Goal: Task Accomplishment & Management: Use online tool/utility

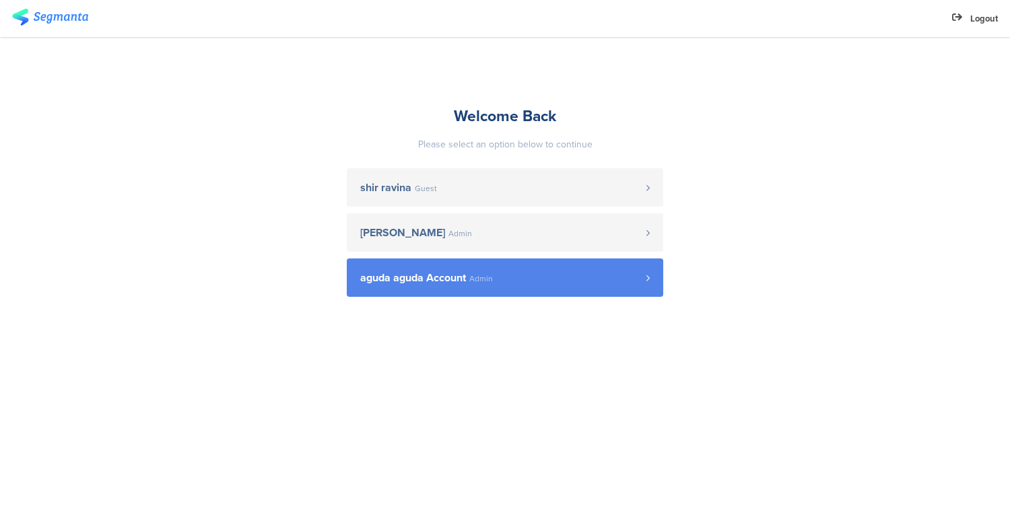
click at [470, 285] on link "aguda aguda Account Admin" at bounding box center [505, 278] width 317 height 38
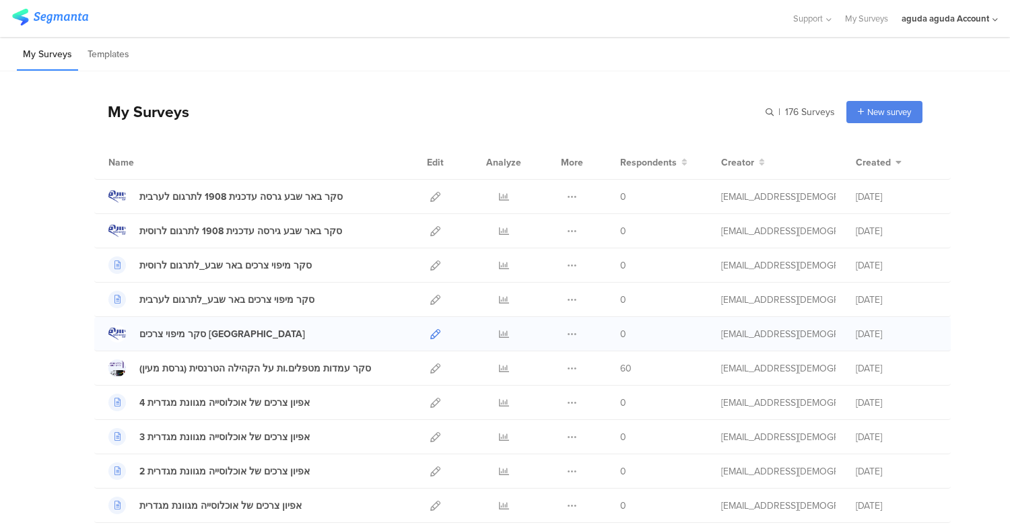
click at [430, 333] on icon at bounding box center [435, 334] width 10 height 10
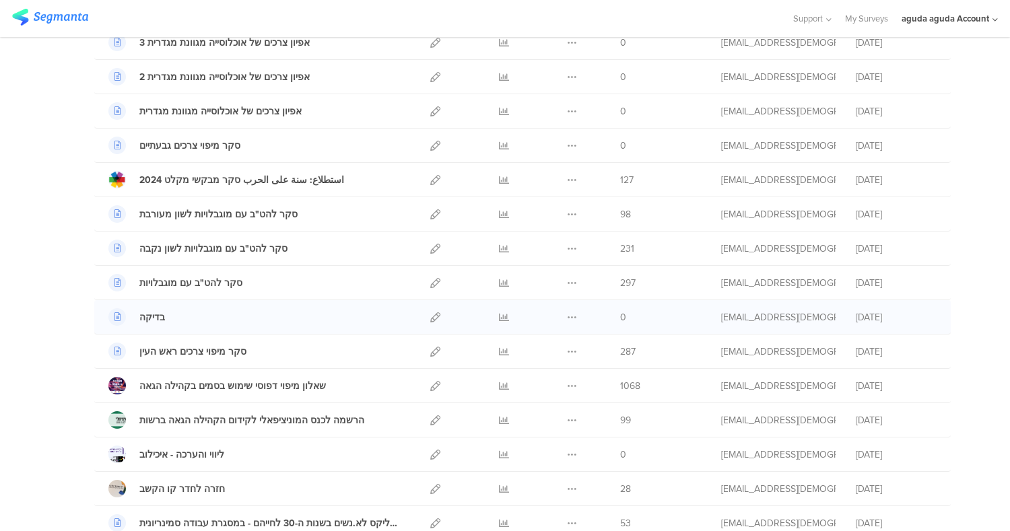
scroll to position [401, 0]
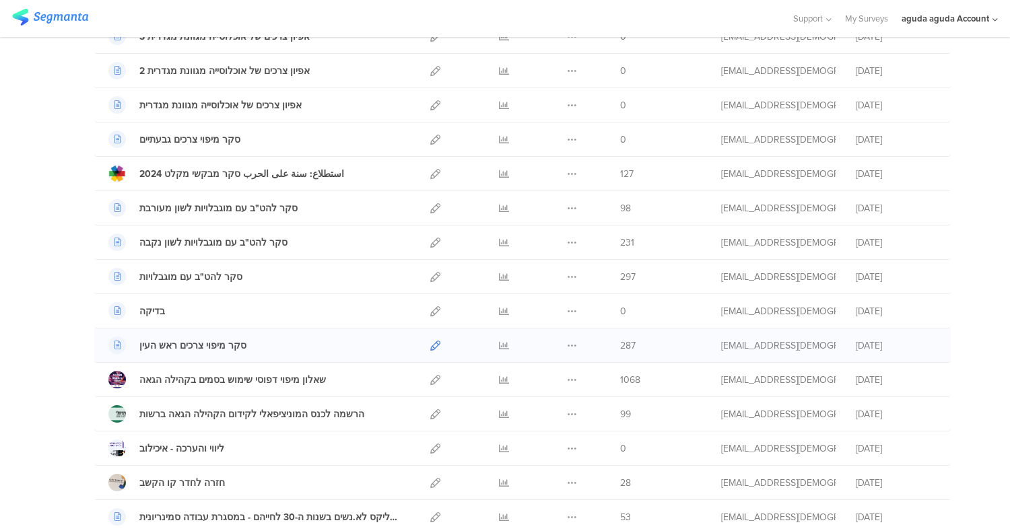
click at [430, 343] on icon at bounding box center [435, 346] width 10 height 10
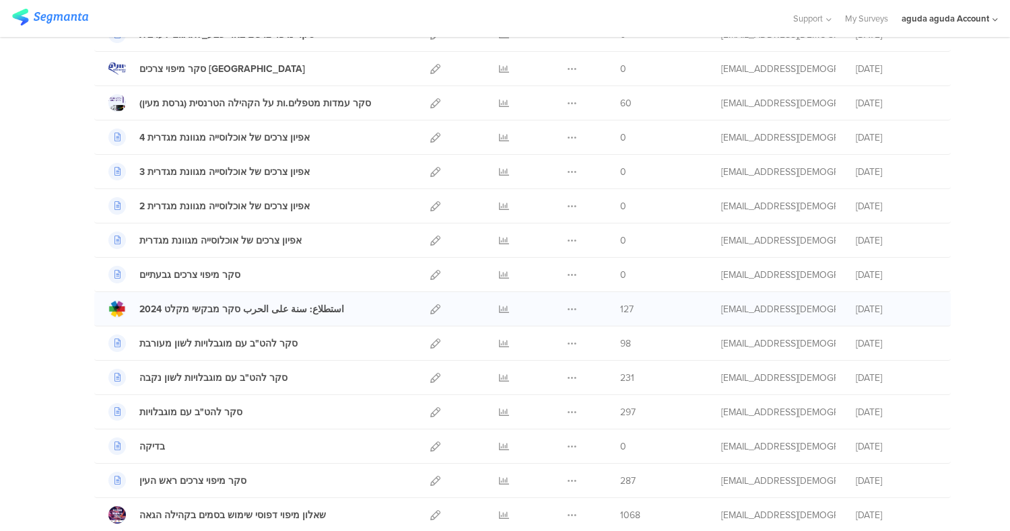
scroll to position [0, 0]
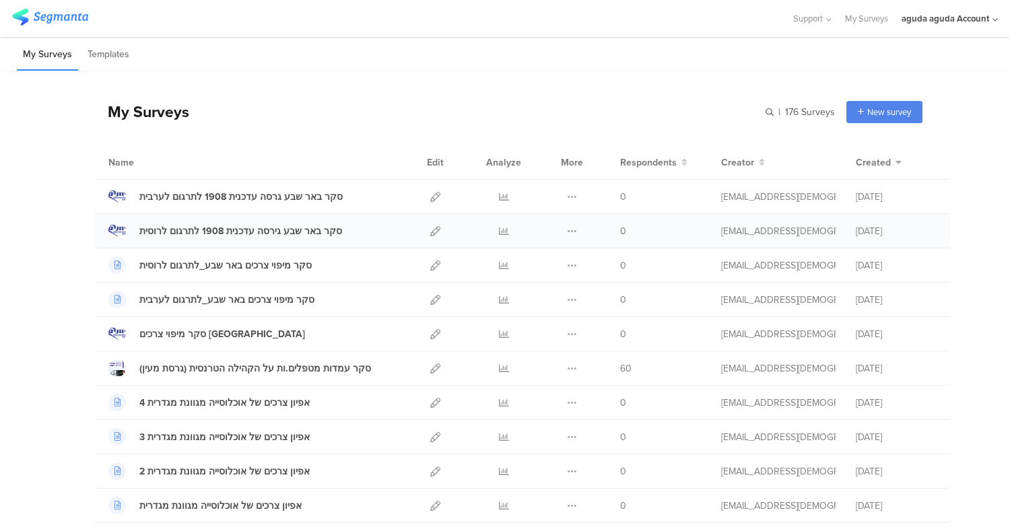
click at [435, 226] on div at bounding box center [435, 231] width 29 height 34
click at [430, 228] on icon at bounding box center [435, 231] width 10 height 10
click at [422, 191] on div at bounding box center [435, 197] width 29 height 34
click at [431, 201] on icon at bounding box center [435, 197] width 10 height 10
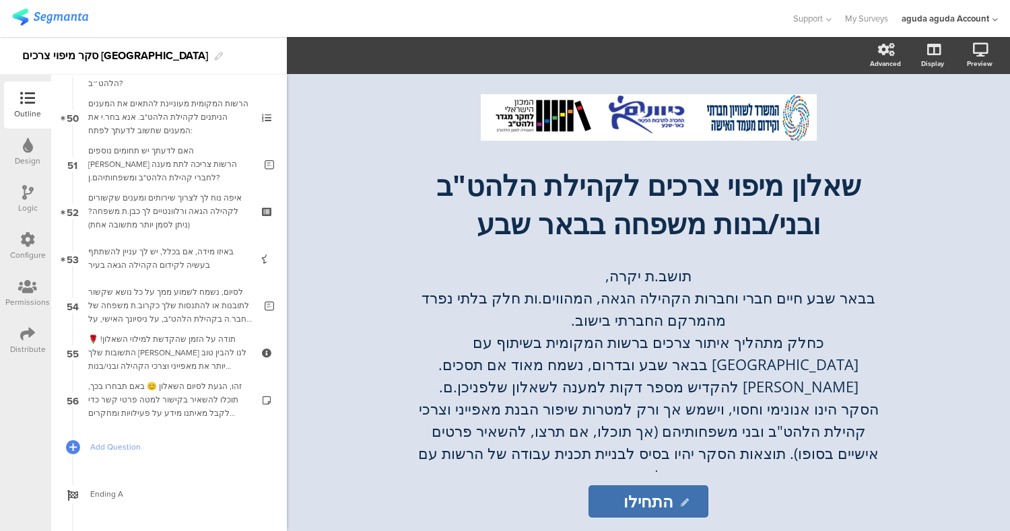
scroll to position [2409, 0]
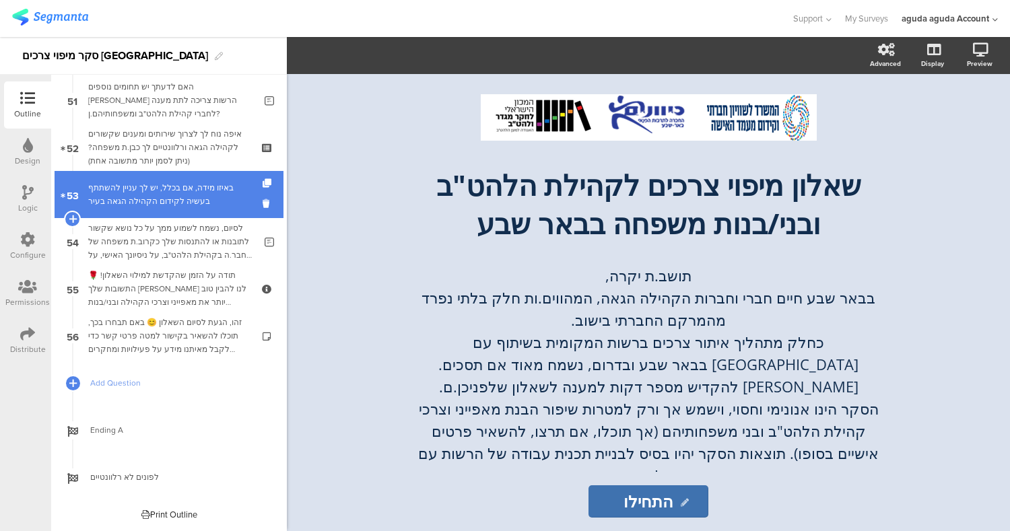
click at [189, 198] on div "באיזו מידה, אם בכלל, יש לך עניין להשתתף בעשיה לקידום הקהילה הגאה בעיר" at bounding box center [168, 194] width 161 height 27
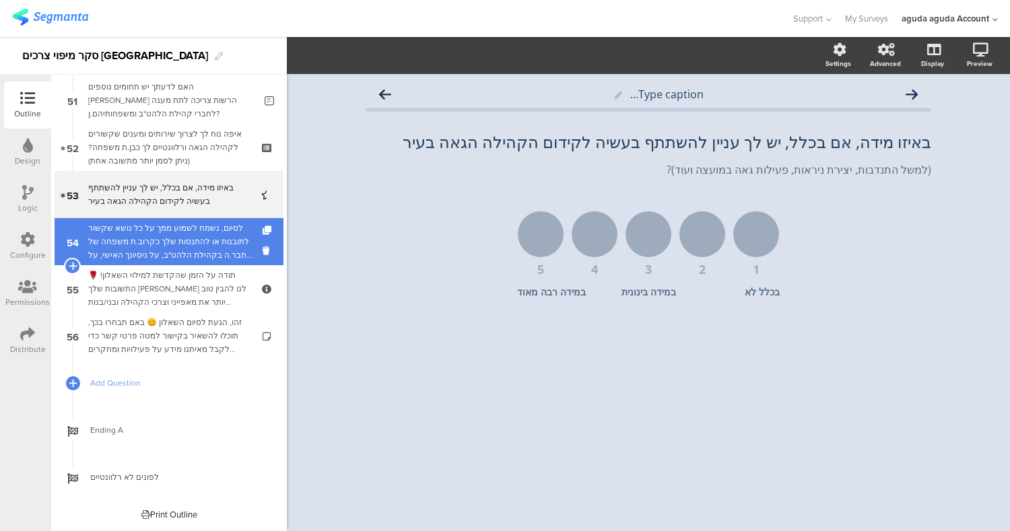
click at [185, 244] on div "לסיום, נשמח לשמוע ממך על כל נושא שקשור לתובנות או להתנסות שלך כקרוב.ת משפחה של …" at bounding box center [171, 242] width 166 height 40
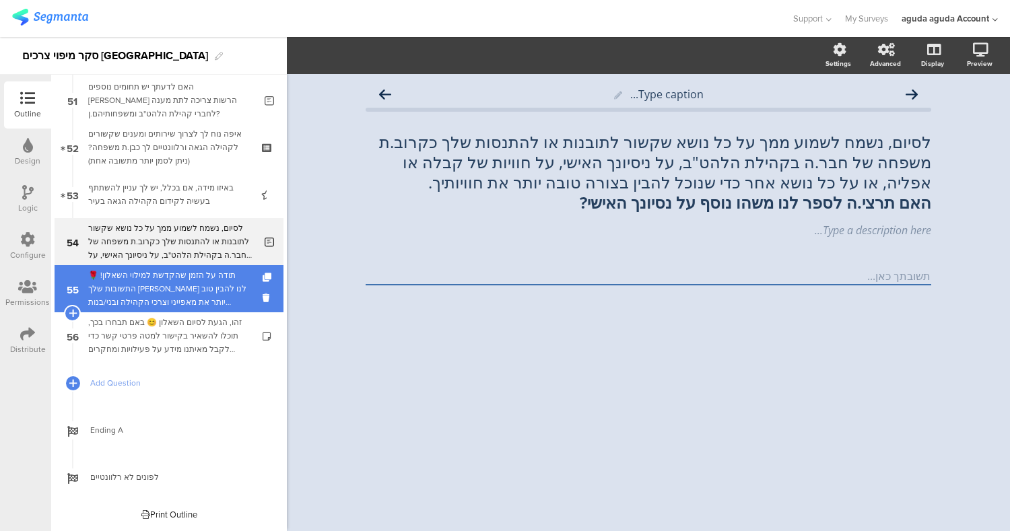
click at [197, 286] on div "תודה על הזמן שהקדשת למילוי השאלון! 🌹התשובות שלך יעזרו לנו להבין טוב יותר את מאפ…" at bounding box center [168, 289] width 161 height 40
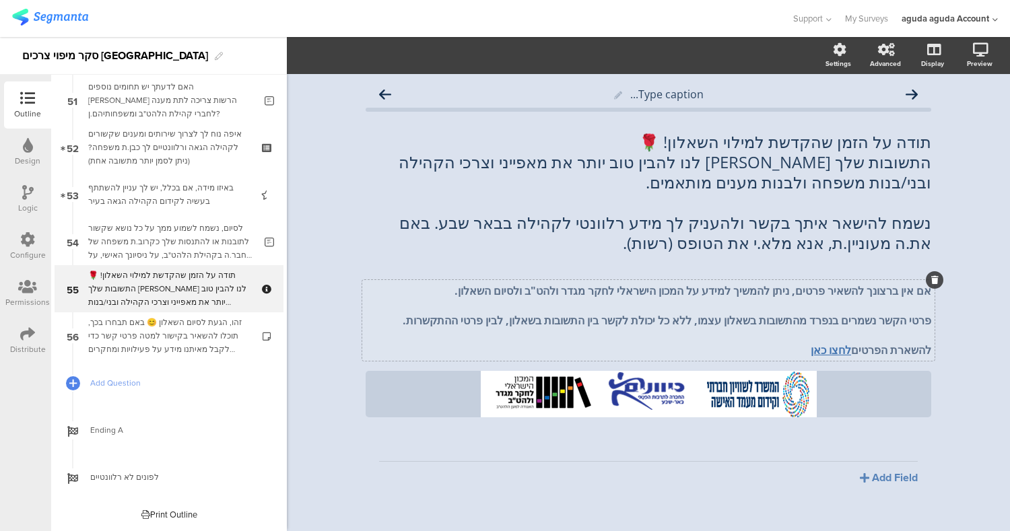
click at [818, 350] on strong "לחצו כאן" at bounding box center [831, 350] width 40 height 15
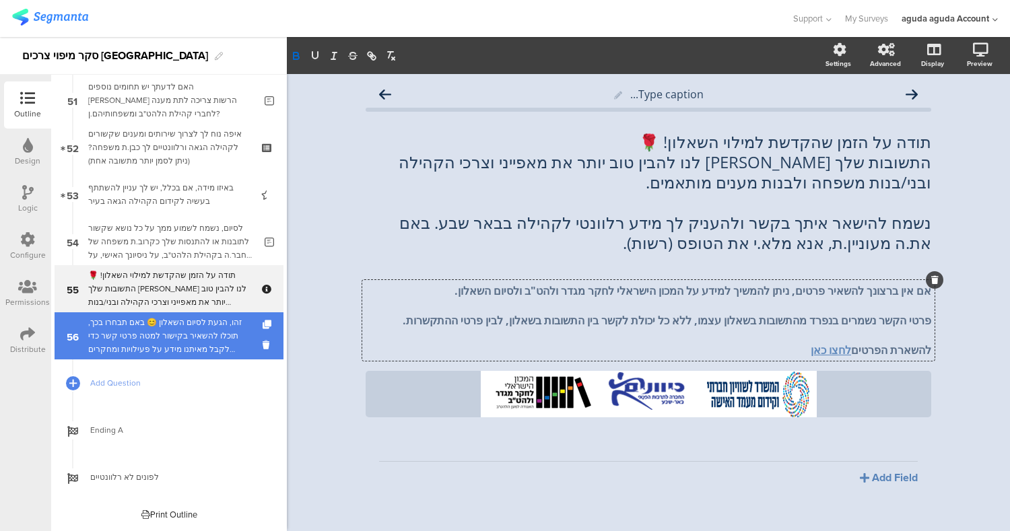
click at [176, 342] on div "זהו, הגעת לסיום השאלון 😊 באם תבחרו בכך, תוכלו להשאיר בקישור למטה פרטי קשר כדי ל…" at bounding box center [168, 336] width 161 height 40
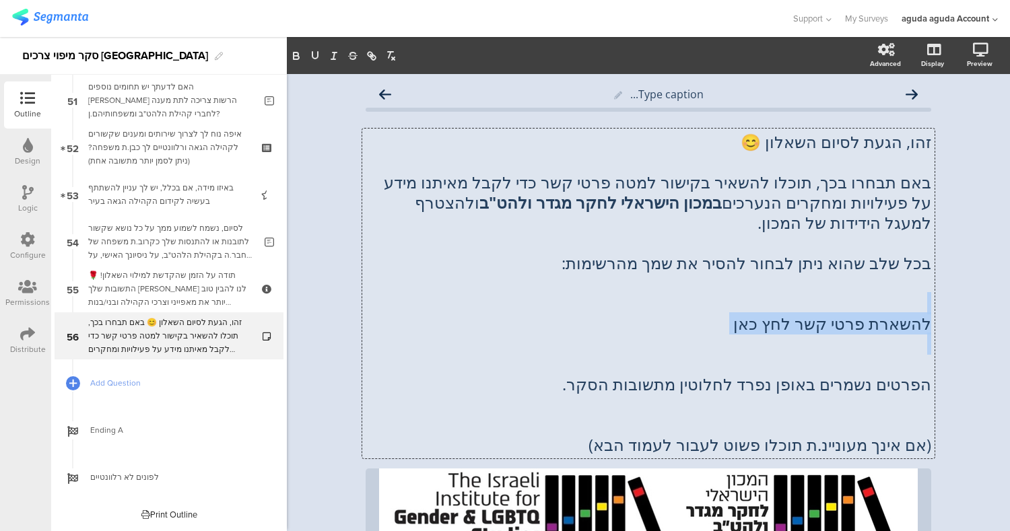
drag, startPoint x: 736, startPoint y: 304, endPoint x: 882, endPoint y: 339, distance: 149.8
click at [882, 339] on div "זהו, הגעת לסיום השאלון 😊 באם תבחרו בכך, תוכלו להשאיר בקישור למטה פרטי קשר כדי ל…" at bounding box center [648, 294] width 572 height 330
click at [867, 337] on p at bounding box center [649, 344] width 566 height 20
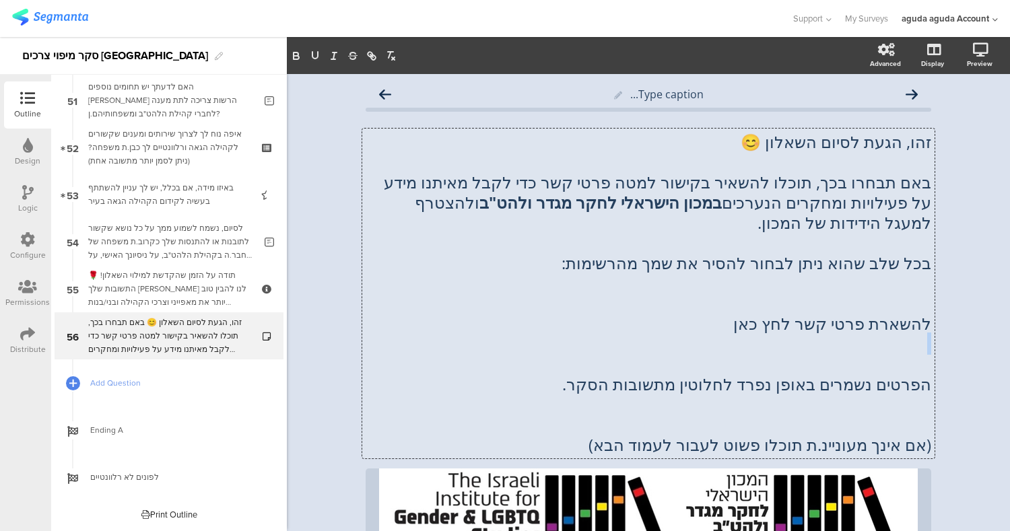
drag, startPoint x: 737, startPoint y: 327, endPoint x: 885, endPoint y: 340, distance: 148.8
click at [885, 340] on div "זהו, הגעת לסיום השאלון 😊 באם תבחרו בכך, תוכלו להשאיר בקישור למטה פרטי קשר כדי ל…" at bounding box center [649, 293] width 566 height 323
click at [718, 328] on p "להשארת פרטי קשר לחץ כאן" at bounding box center [649, 324] width 566 height 20
drag, startPoint x: 718, startPoint y: 328, endPoint x: 927, endPoint y: 331, distance: 209.5
click at [927, 331] on div "זהו, הגעת לסיום השאלון 😊 באם תבחרו בכך, תוכלו להשאיר בקישור למטה פרטי קשר כדי ל…" at bounding box center [648, 294] width 572 height 330
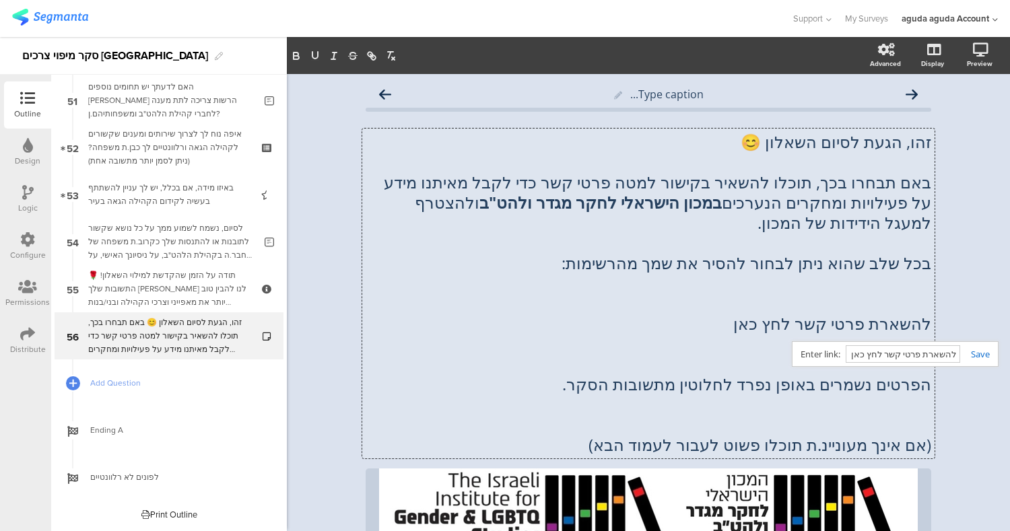
paste input "https://docs.google.com/forms/d/e/1FAIpQLSfbj7_Fj0iBFxxTGdu9bLP0ivPjSsDqQz81U6s…"
type input "https://docs.google.com/forms/d/e/1FAIpQLSfbj7_Fj0iBFxxTGdu9bLP0ivPjSsDqQz81U6s…"
click at [973, 355] on link at bounding box center [975, 354] width 30 height 12
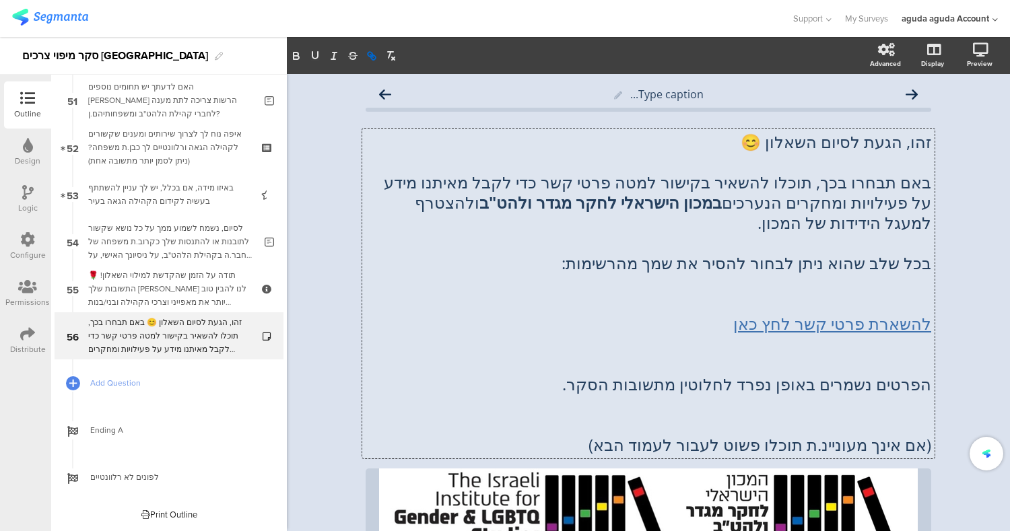
click at [880, 315] on link "להשארת פרטי קשר לחץ כאן" at bounding box center [832, 323] width 198 height 22
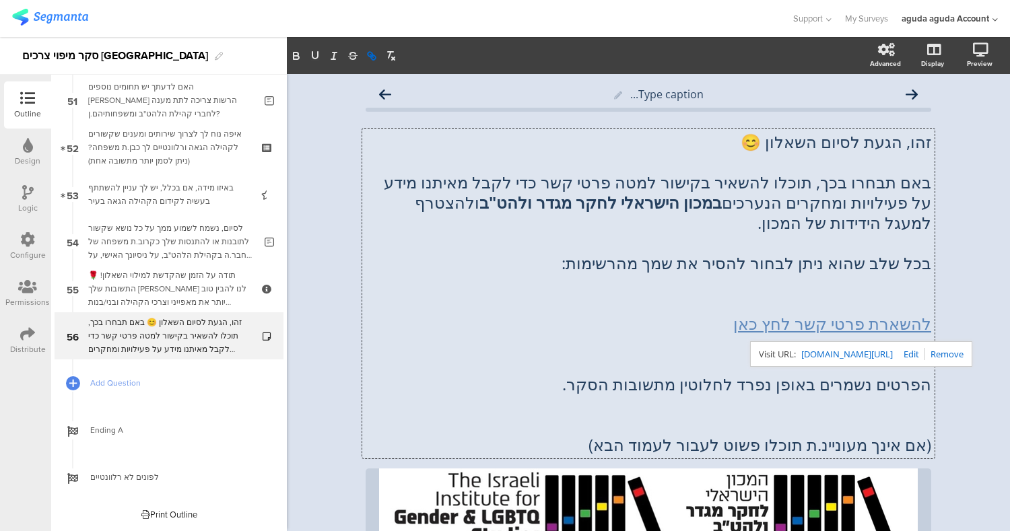
click at [893, 354] on link "https://docs.google.com/forms/d/e/1FAIpQLSfbj7_Fj0iBFxxTGdu9bLP0ivPjSsDqQz81U6s…" at bounding box center [847, 354] width 92 height 18
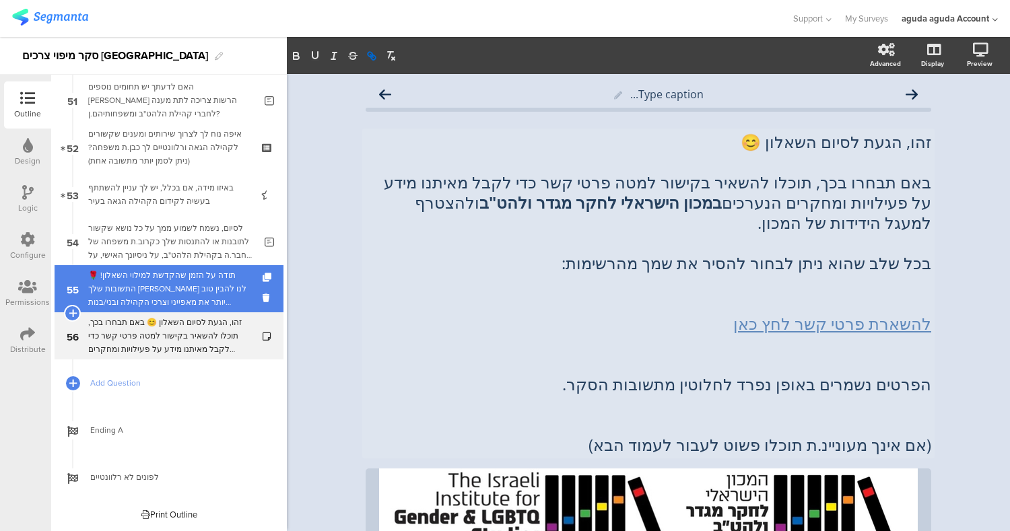
click at [154, 308] on div "תודה על הזמן שהקדשת למילוי השאלון! 🌹התשובות שלך [PERSON_NAME] לנו להבין טוב יות…" at bounding box center [168, 289] width 161 height 40
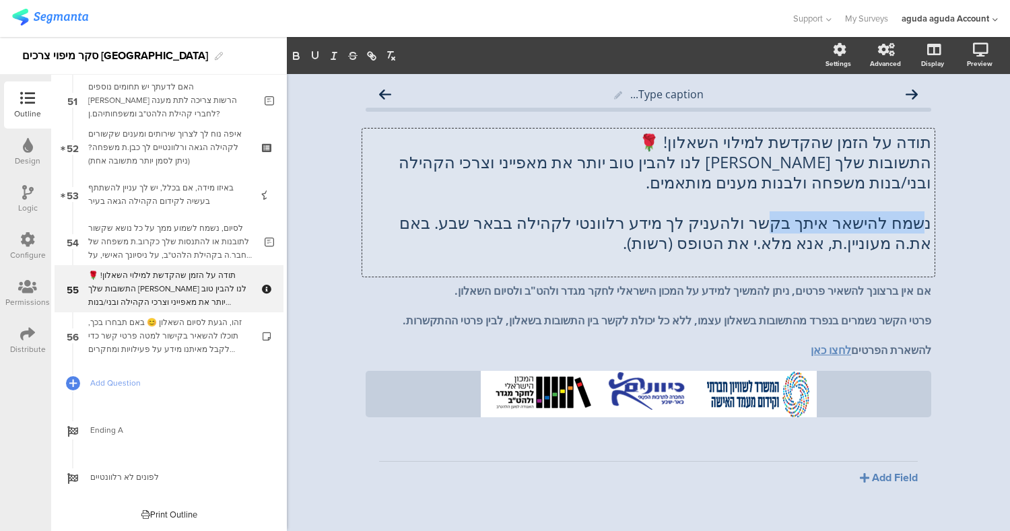
drag, startPoint x: 921, startPoint y: 224, endPoint x: 770, endPoint y: 229, distance: 151.0
click at [770, 229] on div "תודה על הזמן שהקדשת למילוי השאלון! 🌹 התשובות שלך יעזרו לנו להבין טוב יותר את מא…" at bounding box center [648, 203] width 572 height 148
click at [773, 244] on p "נשמח להישאר איתך בקשר ולהעניק לך מידע רלוונטי לקהילה בבאר שבע. באם את.ה מעוניין…" at bounding box center [649, 233] width 566 height 40
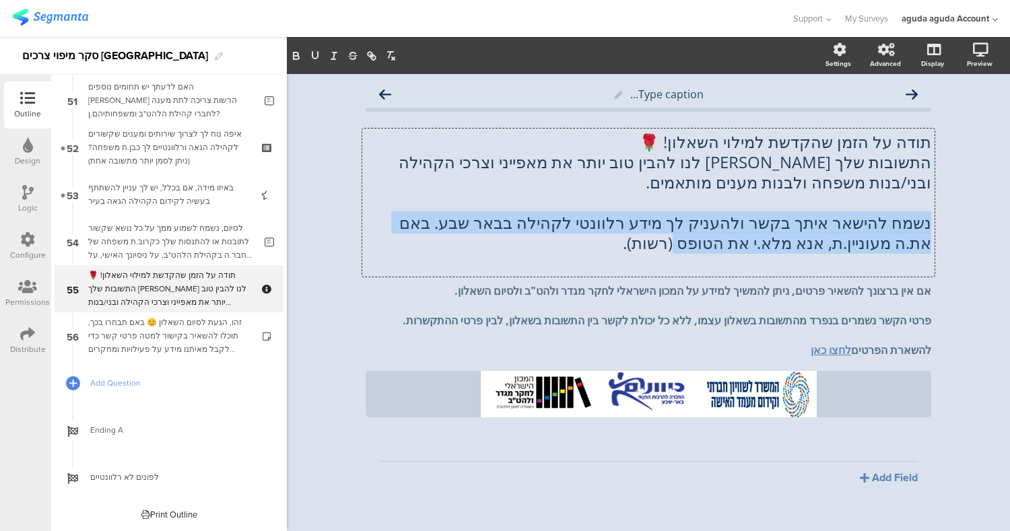
drag, startPoint x: 719, startPoint y: 242, endPoint x: 933, endPoint y: 214, distance: 216.0
click at [933, 214] on div "Type caption... תודה על הזמן שהקדשת למילוי השאלון! 🌹 התשובות שלך יעזרו לנו להבי…" at bounding box center [648, 315] width 593 height 482
copy p "נשמח להישאר איתך בקשר ולהעניק לך מידע רלוונטי לקהילה בבאר שבע. באם את.ה מעוניין…"
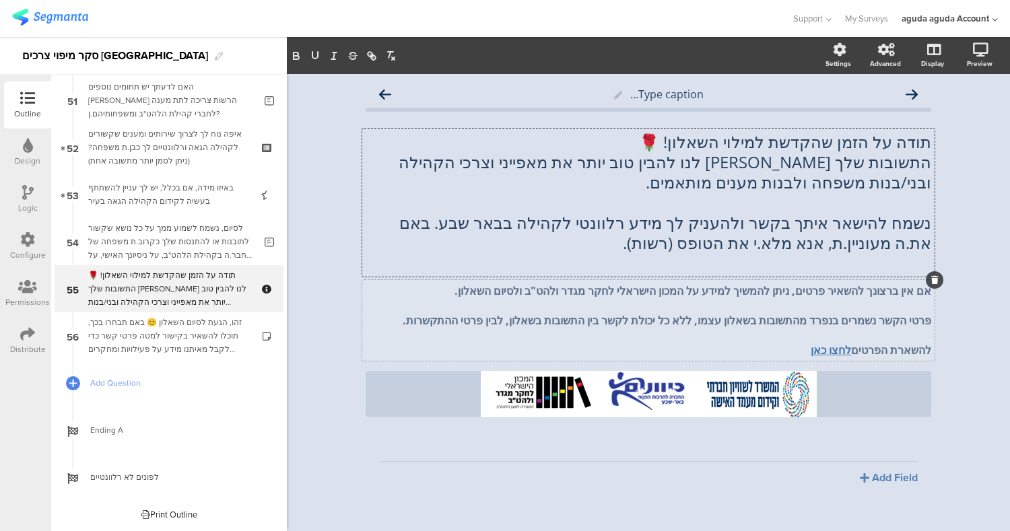
click at [815, 350] on strong "לחצו כאן" at bounding box center [831, 350] width 40 height 15
drag, startPoint x: 795, startPoint y: 352, endPoint x: 838, endPoint y: 352, distance: 43.8
click at [838, 352] on p "להשארת הפרטים לחצו כאן" at bounding box center [649, 350] width 566 height 15
paste input "[URL][DOMAIN_NAME]"
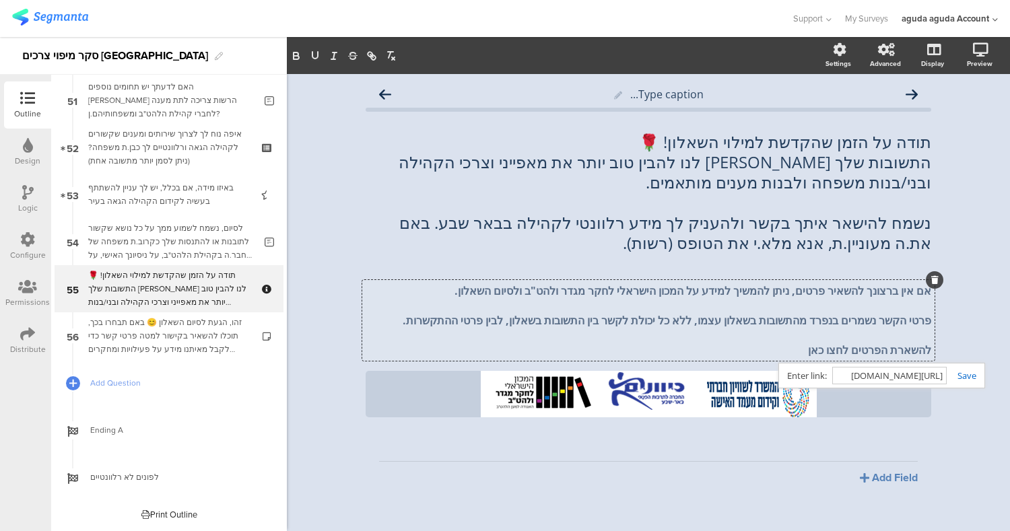
type input "[URL][DOMAIN_NAME]"
click at [962, 375] on link at bounding box center [962, 376] width 30 height 12
click at [978, 333] on div "Type caption... תודה על הזמן שהקדשת למילוי השאלון! 🌹 התשובות שלך יעזרו לנו להבי…" at bounding box center [648, 315] width 723 height 482
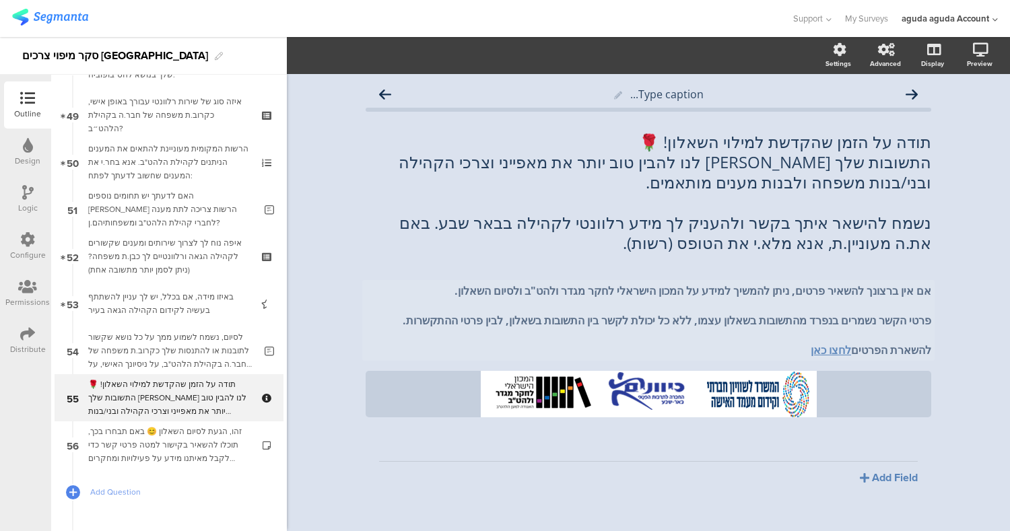
scroll to position [2409, 0]
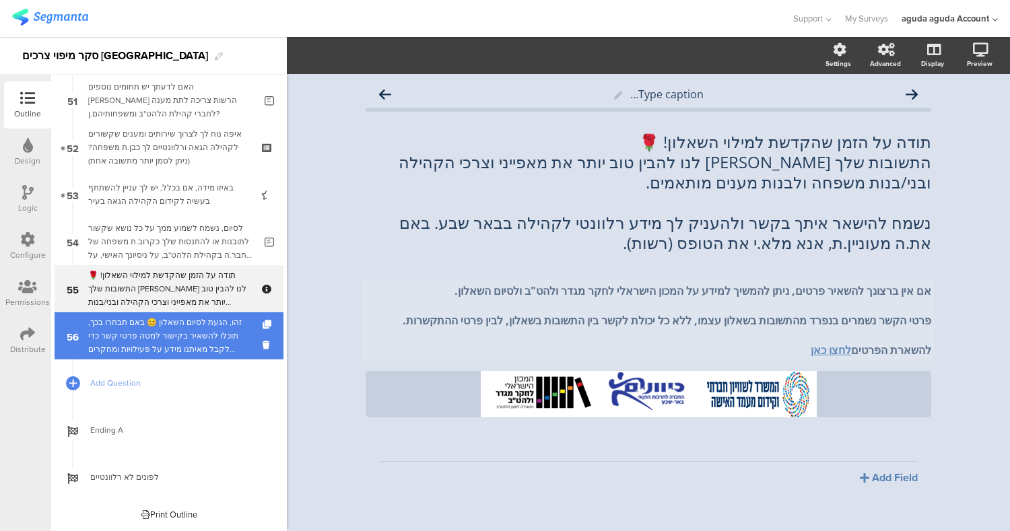
click at [155, 336] on div "זהו, הגעת לסיום השאלון 😊 באם תבחרו בכך, תוכלו להשאיר בקישור למטה פרטי קשר כדי ל…" at bounding box center [168, 336] width 161 height 40
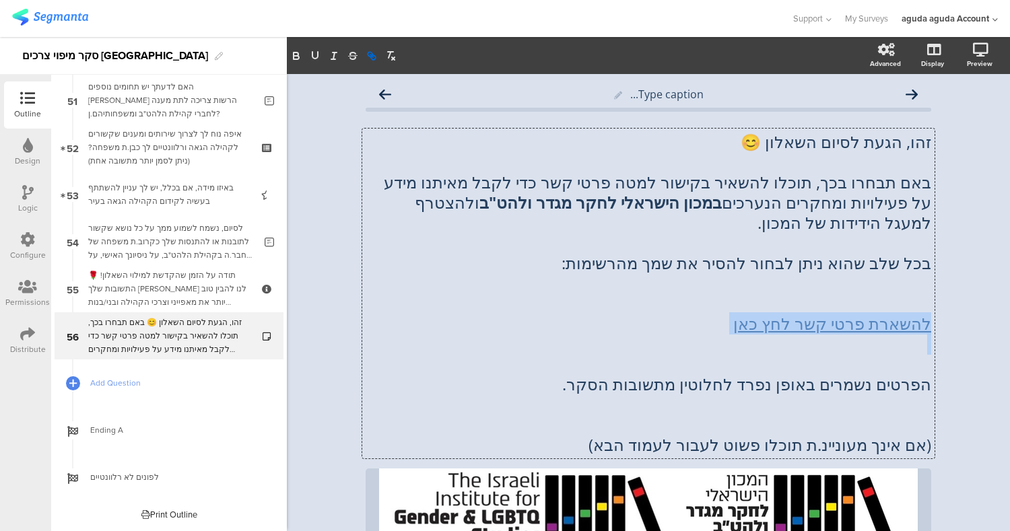
drag, startPoint x: 729, startPoint y: 335, endPoint x: 940, endPoint y: 330, distance: 210.9
click at [940, 330] on div "Type caption... זהו, הגעת לסיום השאלון 😊 באם תבחרו בכך, תוכלו להשאיר בקישור למט…" at bounding box center [648, 351] width 723 height 555
click at [949, 279] on div "Type caption... זהו, הגעת לסיום השאלון 😊 באם תבחרו בכך, תוכלו להשאיר בקישור למט…" at bounding box center [648, 351] width 723 height 555
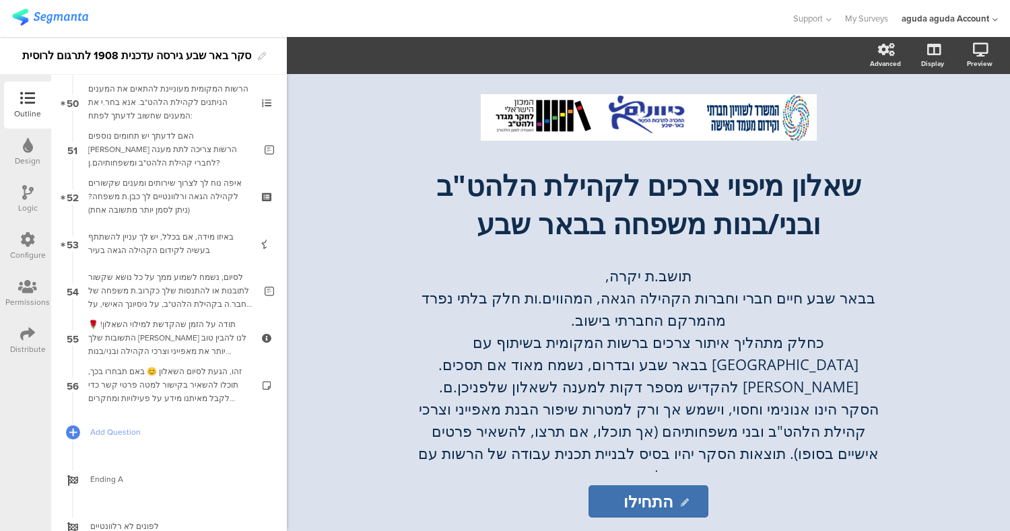
scroll to position [2409, 0]
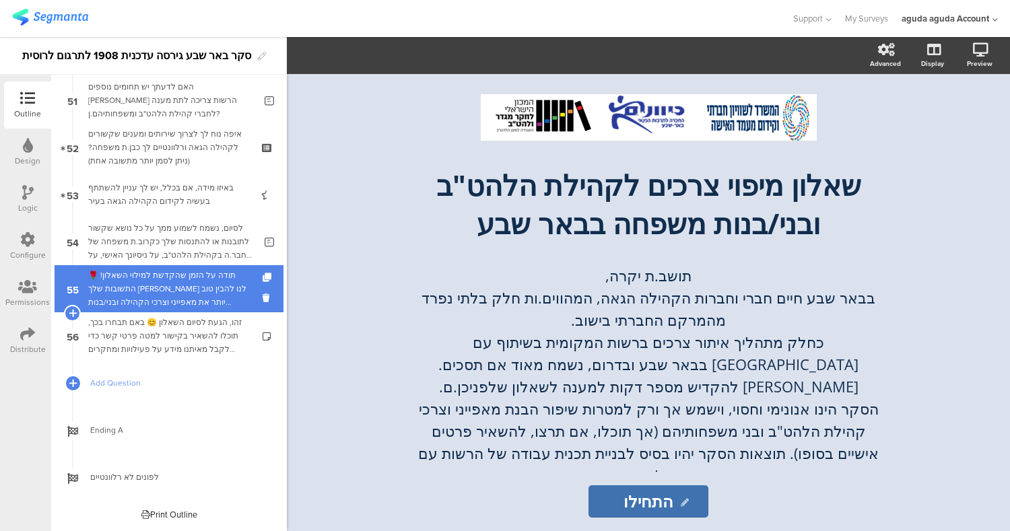
click at [172, 278] on div "תודה על הזמן שהקדשת למילוי השאלון! 🌹התשובות שלך [PERSON_NAME] לנו להבין טוב יות…" at bounding box center [168, 289] width 161 height 40
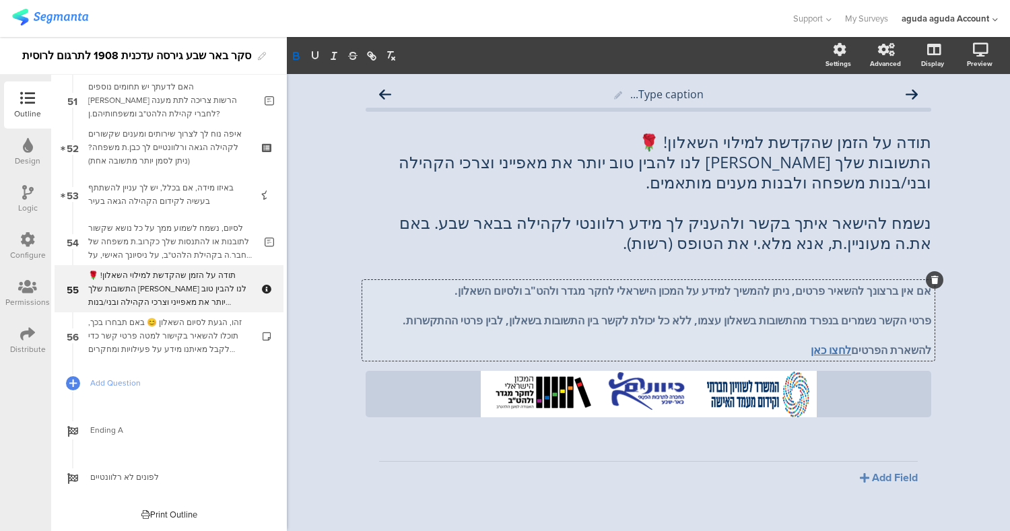
drag, startPoint x: 793, startPoint y: 350, endPoint x: 838, endPoint y: 352, distance: 45.9
click at [838, 352] on div "אם אין ברצונך להשאיר פרטים, ניתן להמשיך למידע על המכון הישראלי לחקר מגדר ולהט"ב…" at bounding box center [648, 320] width 572 height 81
click at [838, 352] on strong "לחצו כאן" at bounding box center [831, 350] width 40 height 15
paste input "[URL][DOMAIN_NAME]"
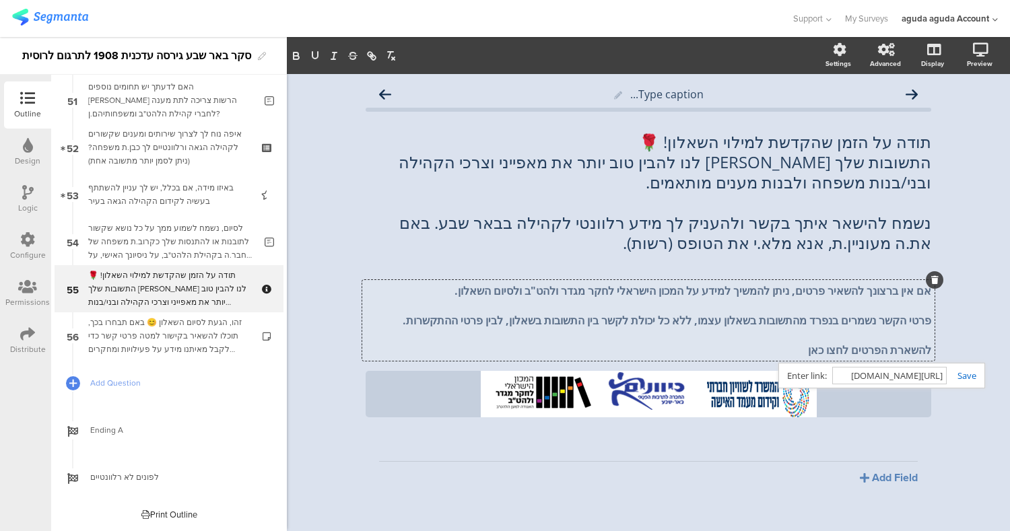
type input "https://docs.google.com/forms/d/e/1FAIpQLSf4AK4H37V2bA6TDqwyhdhz9nQkbT51pBX5GRk…"
click at [966, 378] on link at bounding box center [962, 376] width 30 height 12
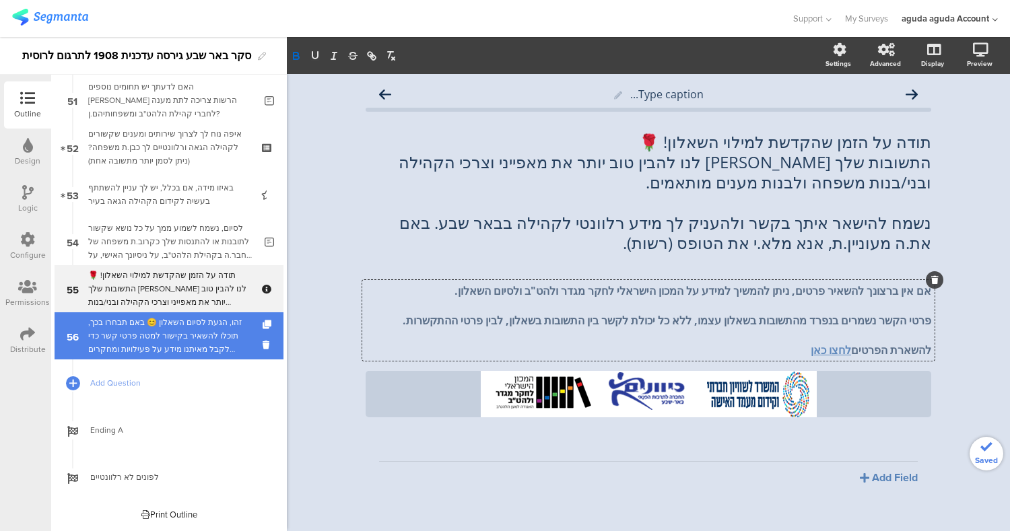
click at [196, 341] on div "זהו, הגעת לסיום השאלון 😊 באם תבחרו בכך, תוכלו להשאיר בקישור למטה פרטי קשר כדי ל…" at bounding box center [168, 336] width 161 height 40
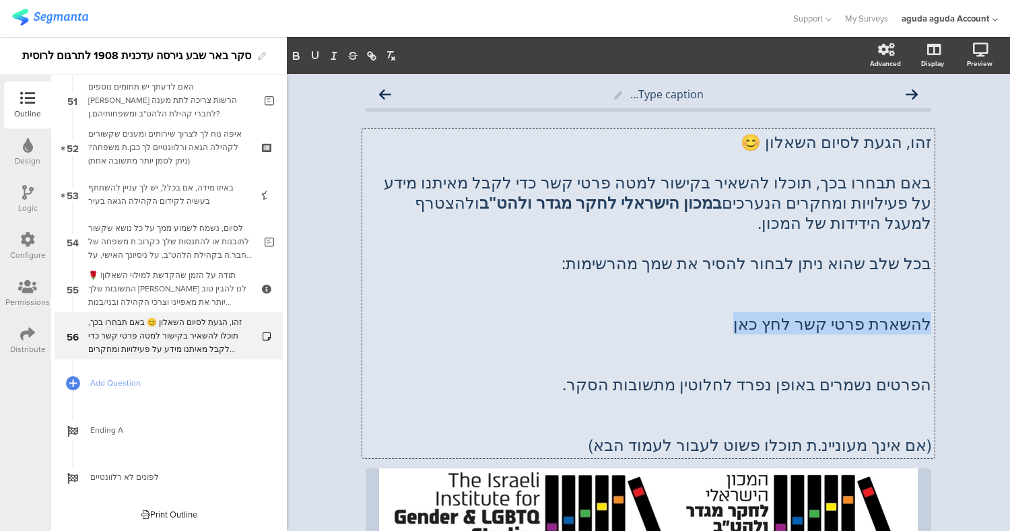
drag, startPoint x: 731, startPoint y: 321, endPoint x: 927, endPoint y: 325, distance: 196.0
click at [927, 325] on div "זהו, הגעת לסיום השאלון 😊 באם תבחרו בכך, תוכלו להשאיר בקישור למטה פרטי קשר כדי ל…" at bounding box center [648, 294] width 572 height 330
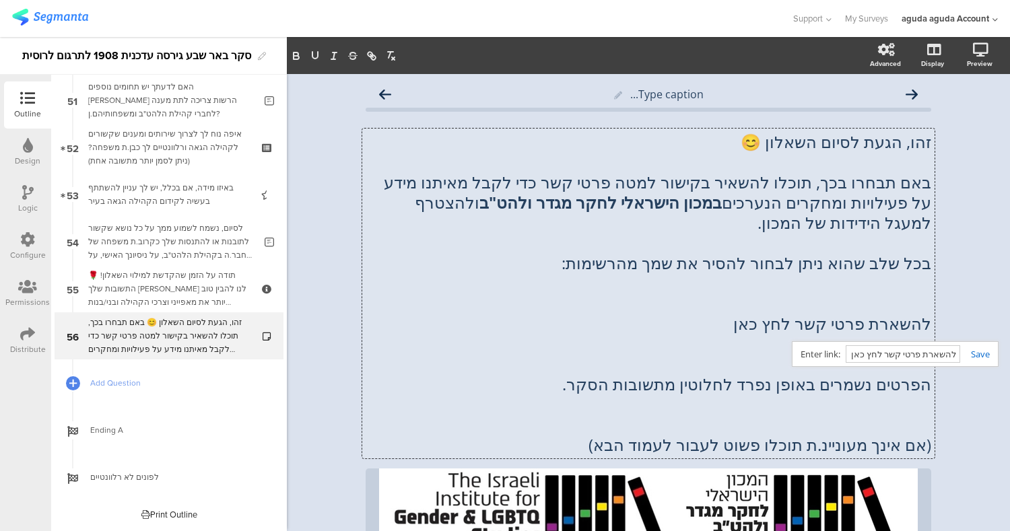
paste input "https://docs.google.com/forms/d/e/1FAIpQLSfbj7_Fj0iBFxxTGdu9bLP0ivPjSsDqQz81U6s…"
type input "[URL][DOMAIN_NAME]"
click at [967, 354] on link at bounding box center [975, 354] width 30 height 12
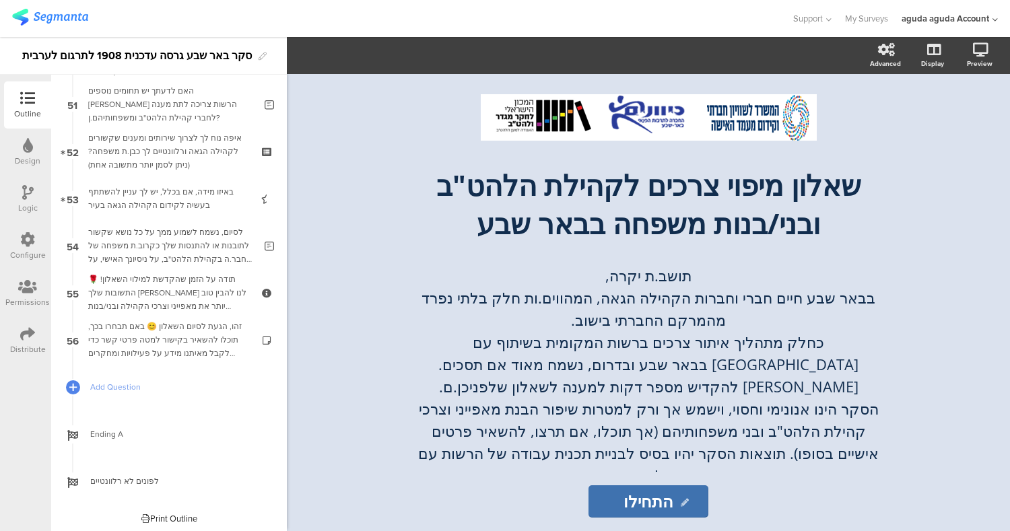
scroll to position [2409, 0]
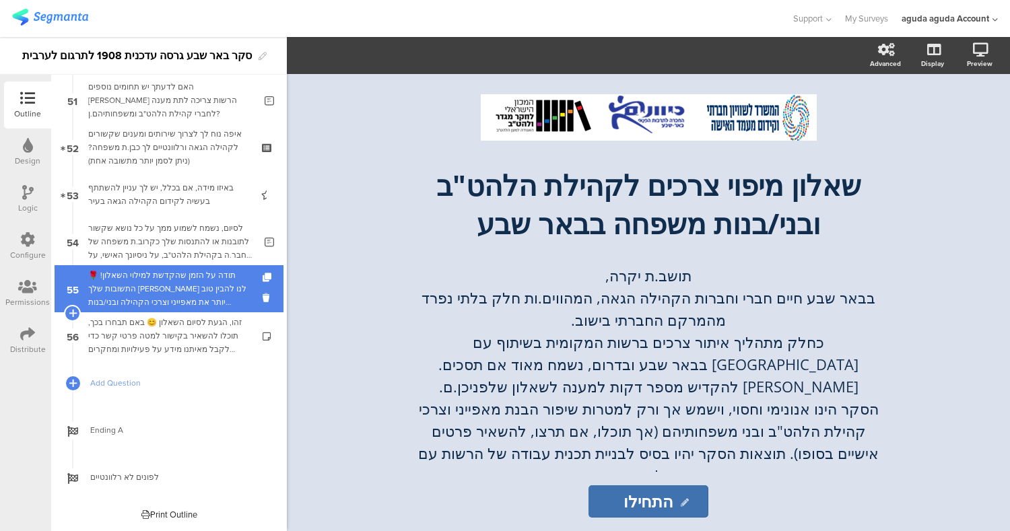
click at [170, 290] on div "תודה על הזמן שהקדשת למילוי השאלון! 🌹התשובות שלך [PERSON_NAME] לנו להבין טוב יות…" at bounding box center [168, 289] width 161 height 40
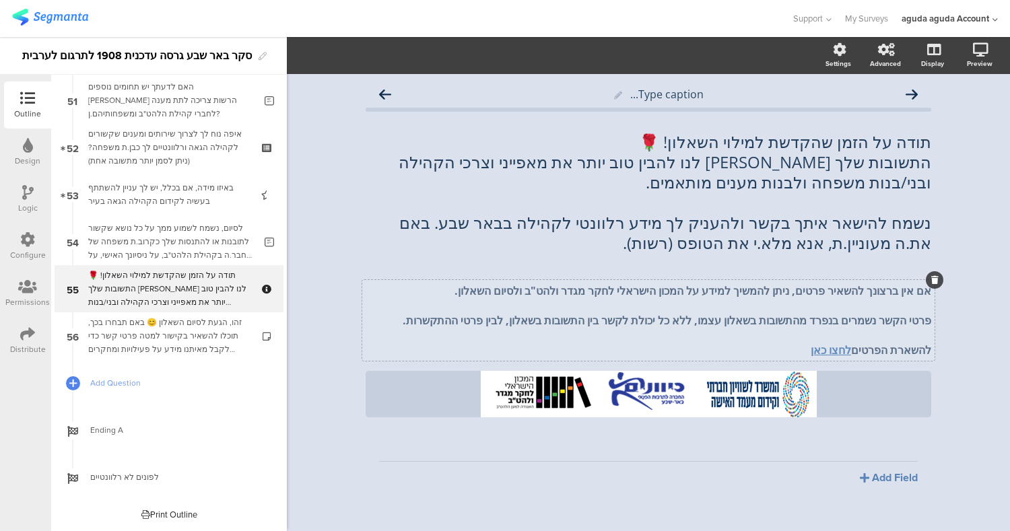
click at [788, 352] on p "להשארת הפרטים לחצו כאן" at bounding box center [649, 350] width 566 height 15
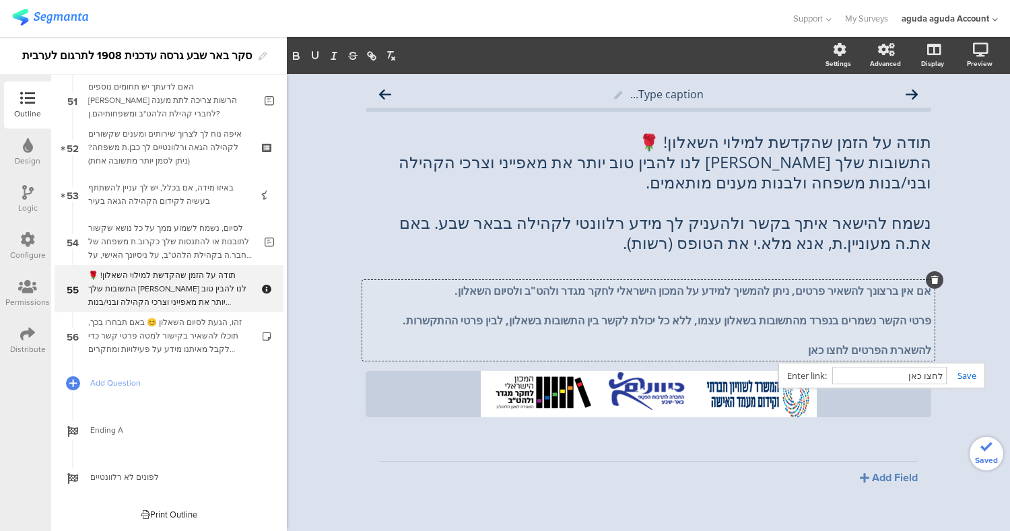
paste input "[URL][DOMAIN_NAME]"
type input "[URL][DOMAIN_NAME]"
click at [962, 378] on link at bounding box center [962, 376] width 30 height 12
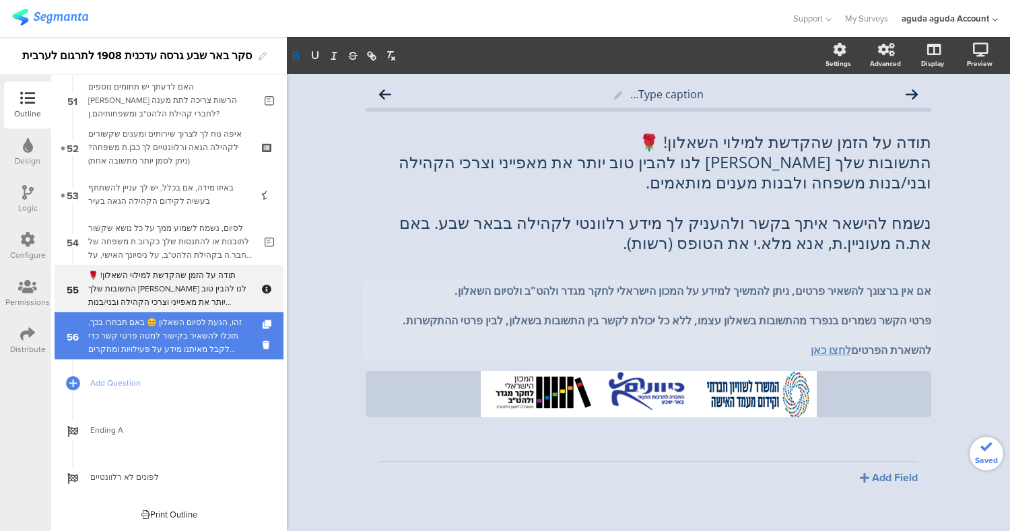
click at [195, 330] on div "זהו, הגעת לסיום השאלון 😊 באם תבחרו בכך, תוכלו להשאיר בקישור למטה פרטי קשר כדי ל…" at bounding box center [168, 336] width 161 height 40
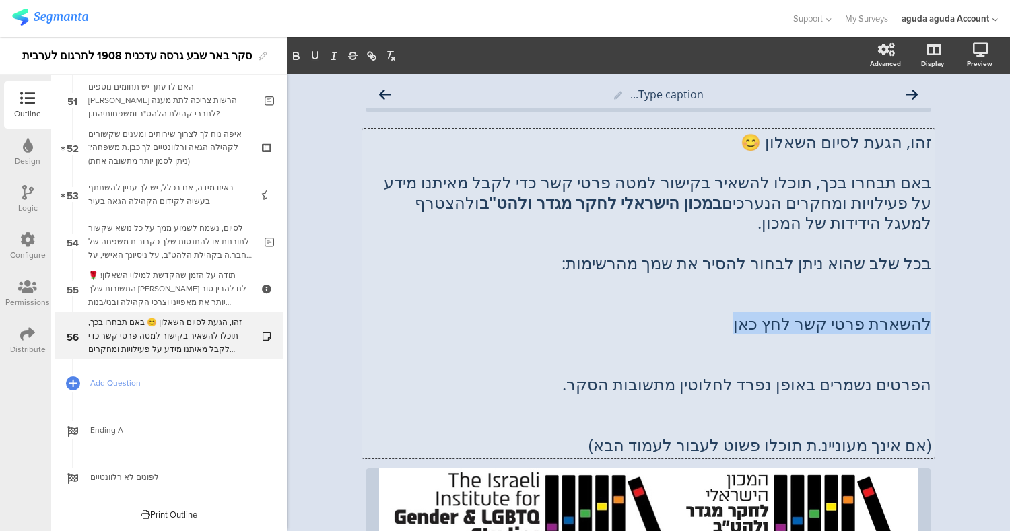
drag, startPoint x: 733, startPoint y: 329, endPoint x: 925, endPoint y: 333, distance: 192.0
click at [925, 333] on div "זהו, הגעת לסיום השאלון 😊 באם תבחרו בכך, תוכלו להשאיר בקישור למטה פרטי קשר כדי ל…" at bounding box center [648, 294] width 572 height 330
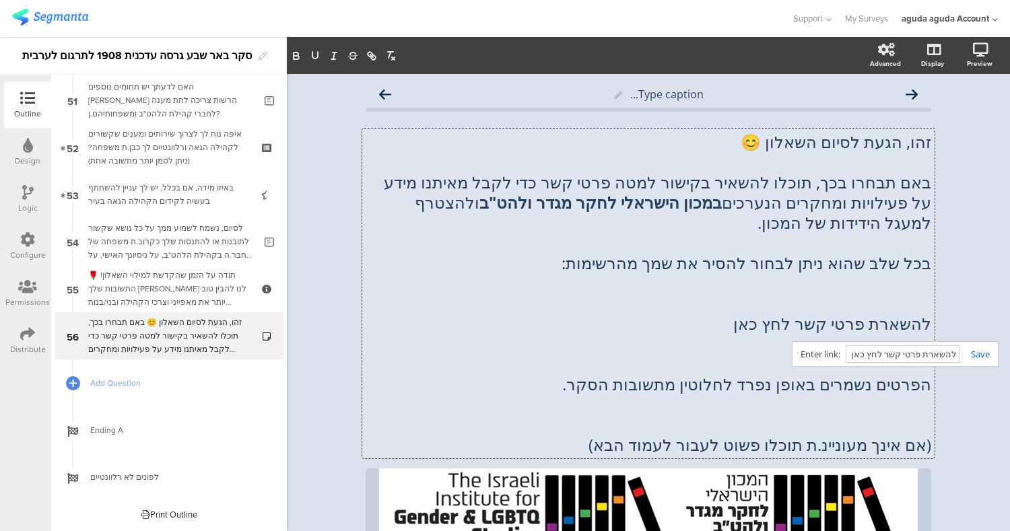
paste input "[URL][DOMAIN_NAME]"
type input "[URL][DOMAIN_NAME]"
click at [981, 351] on link at bounding box center [975, 354] width 30 height 12
